Goal: Task Accomplishment & Management: Use online tool/utility

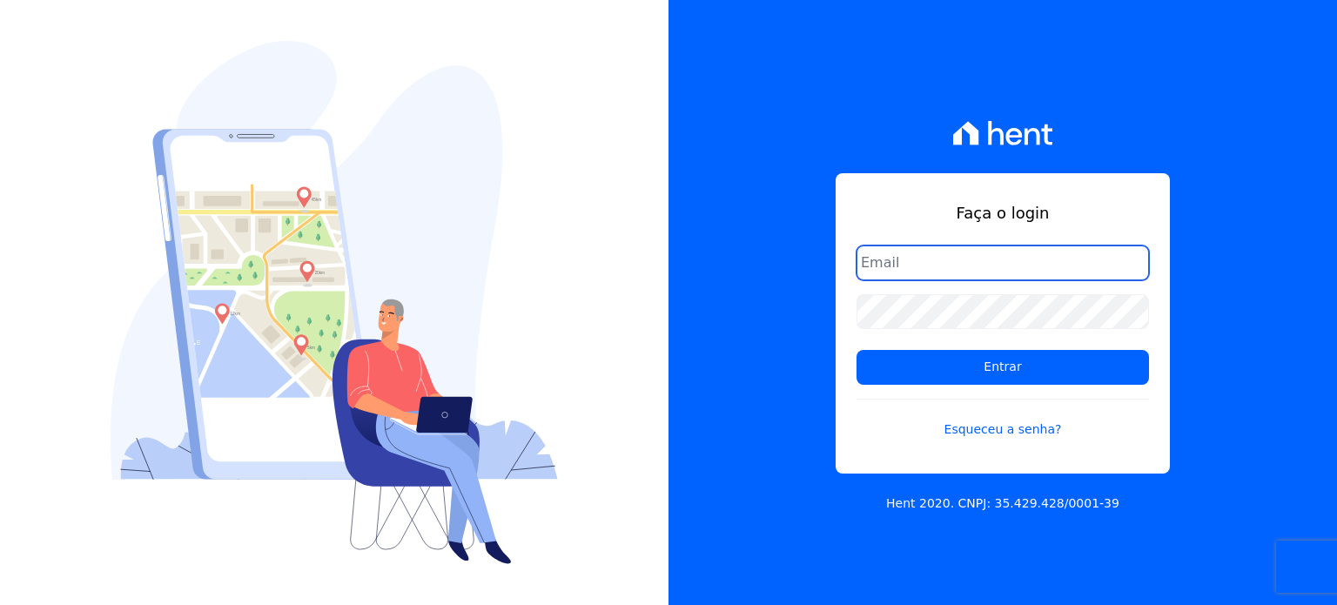
type input "[EMAIL_ADDRESS][PERSON_NAME][DOMAIN_NAME]"
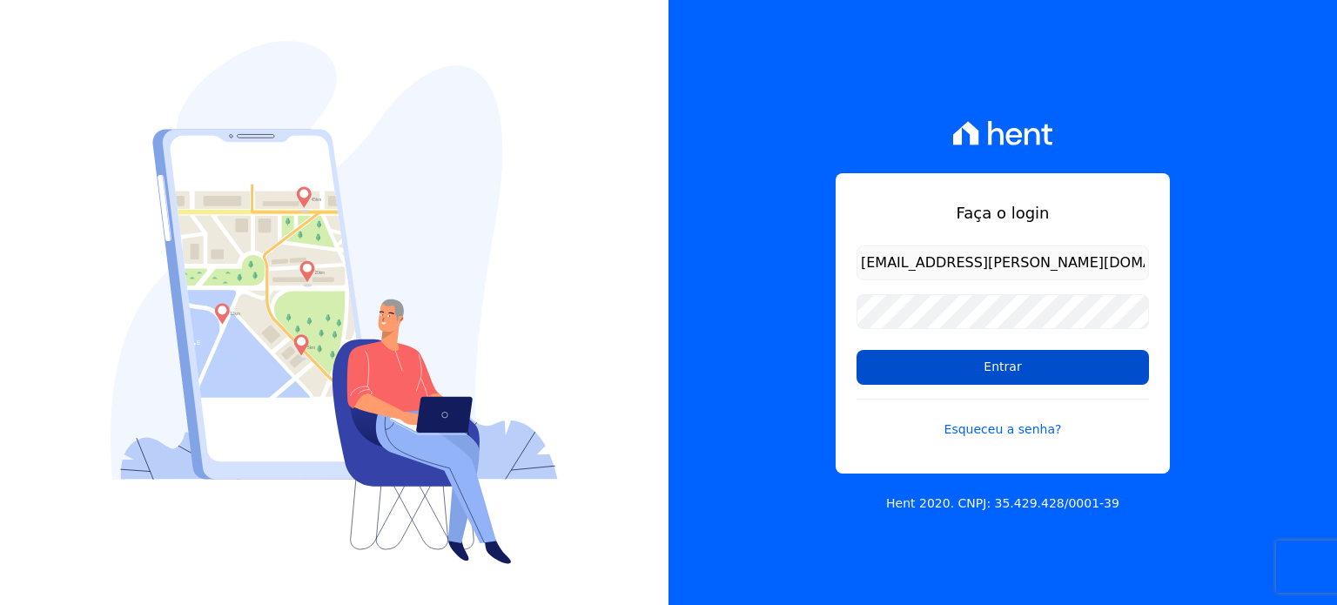
click at [1022, 358] on input "Entrar" at bounding box center [1003, 367] width 292 height 35
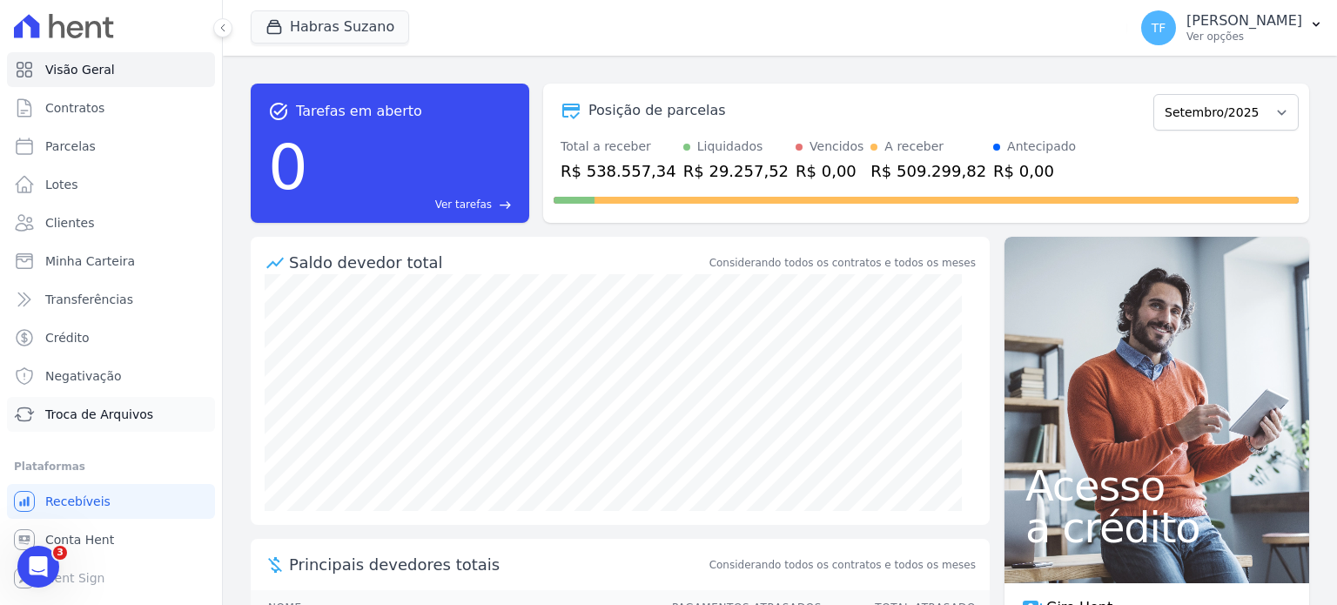
click at [111, 418] on span "Troca de Arquivos" at bounding box center [99, 414] width 108 height 17
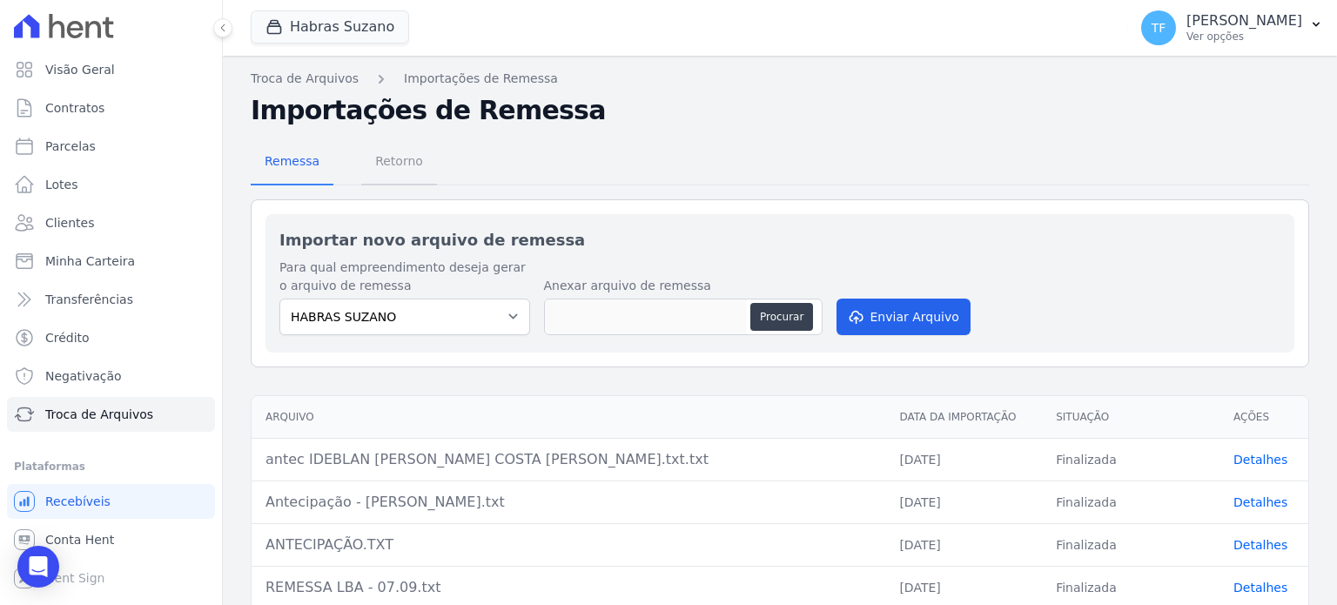
click at [384, 152] on span "Retorno" at bounding box center [399, 161] width 69 height 35
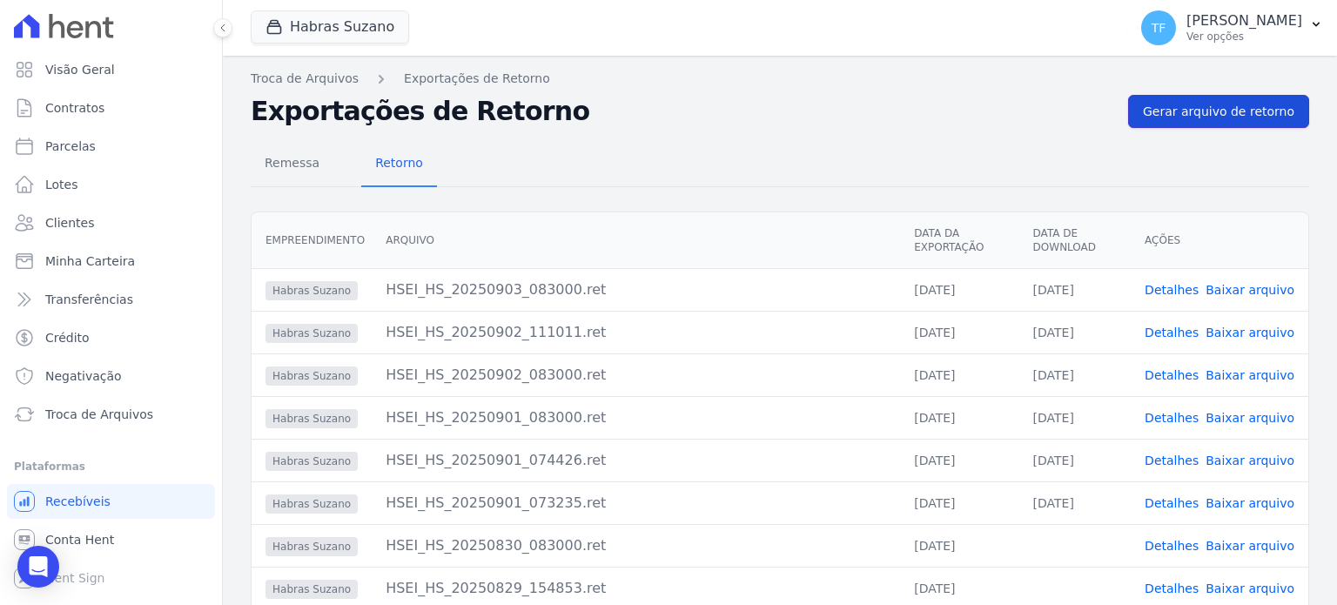
click at [1218, 114] on span "Gerar arquivo de retorno" at bounding box center [1218, 111] width 151 height 17
